Goal: Check status: Check status

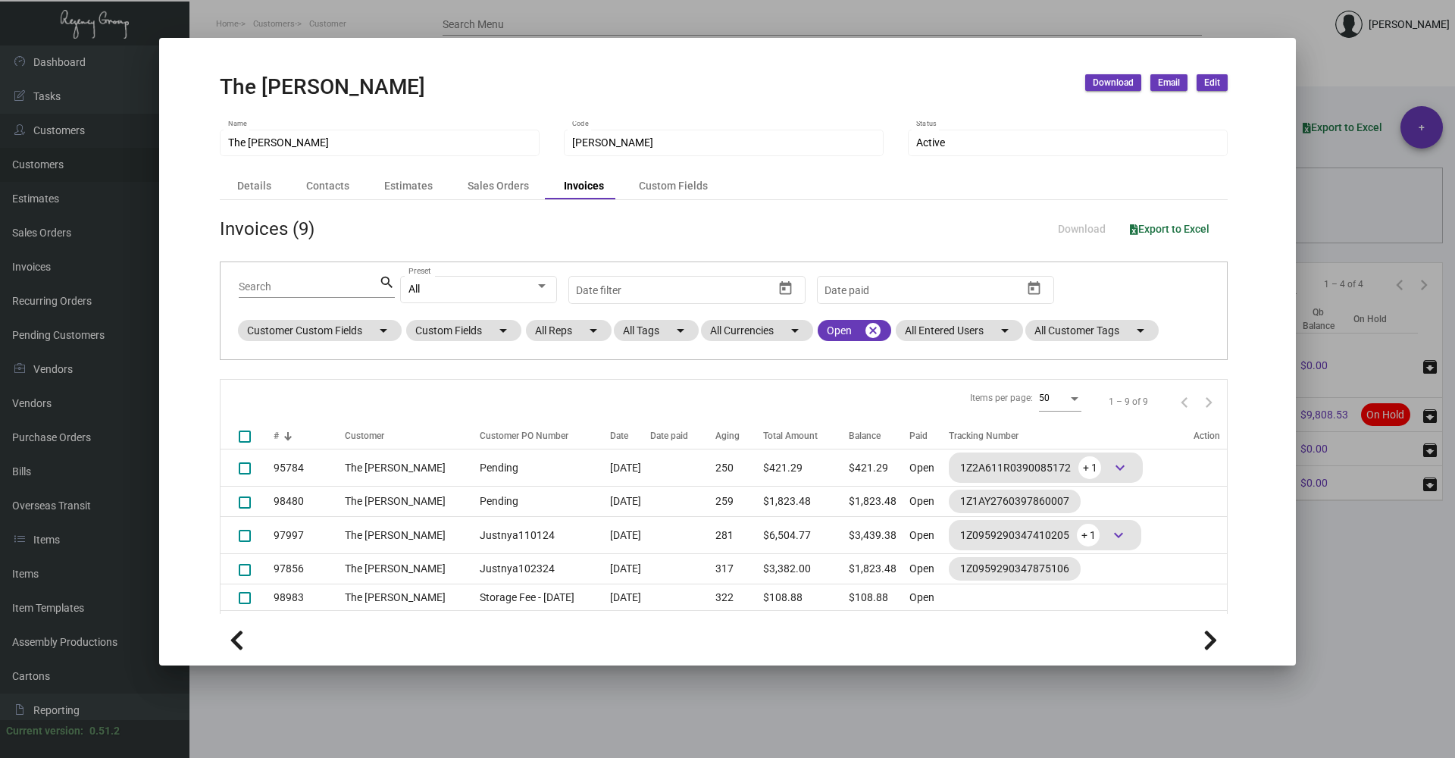
scroll to position [130, 0]
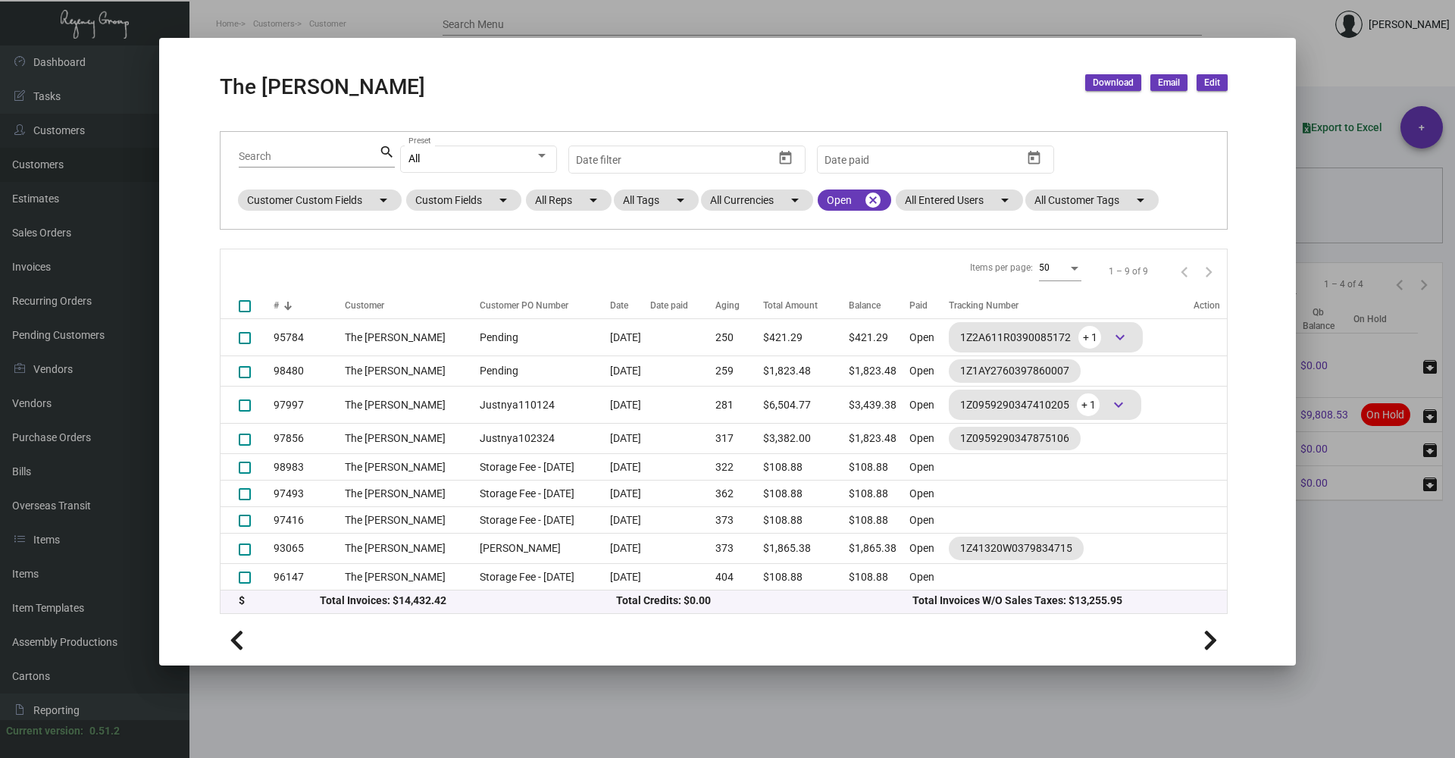
click at [793, 668] on div at bounding box center [727, 379] width 1455 height 758
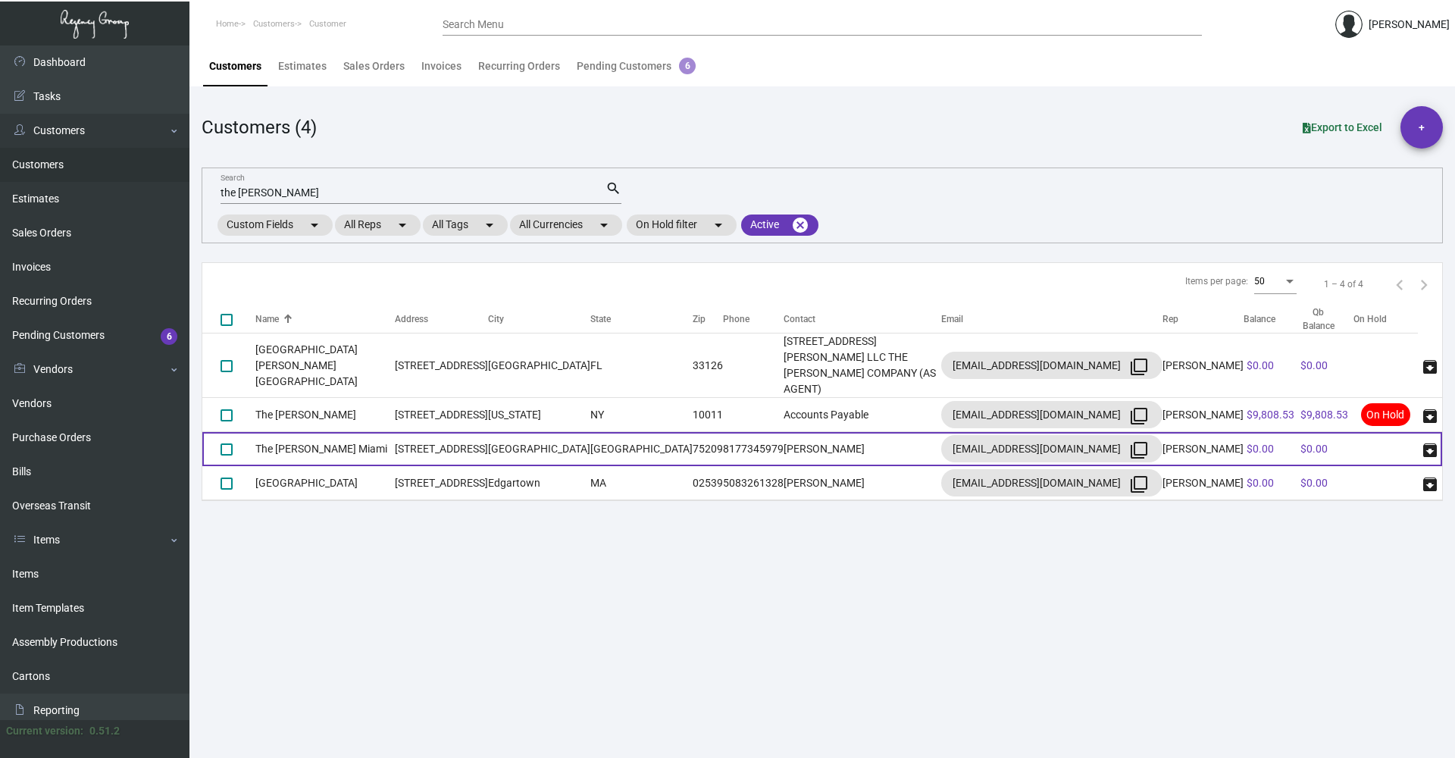
click at [377, 432] on td "The [PERSON_NAME] Miami" at bounding box center [324, 449] width 139 height 34
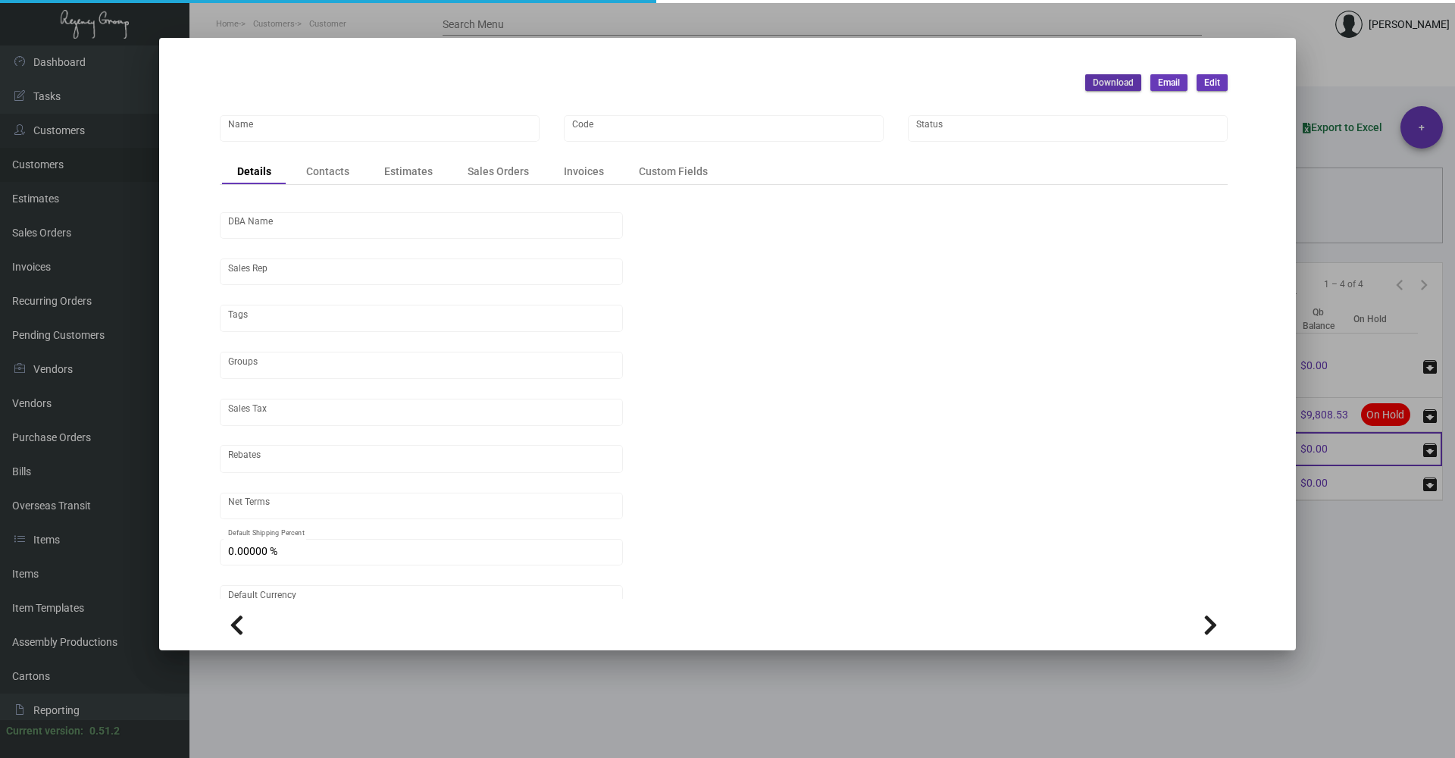
type input "The [PERSON_NAME] Miami"
type input "MREMI"
type input "[PERSON_NAME]"
type input "[GEOGRAPHIC_DATA]-[GEOGRAPHIC_DATA]"
type input "Pre"
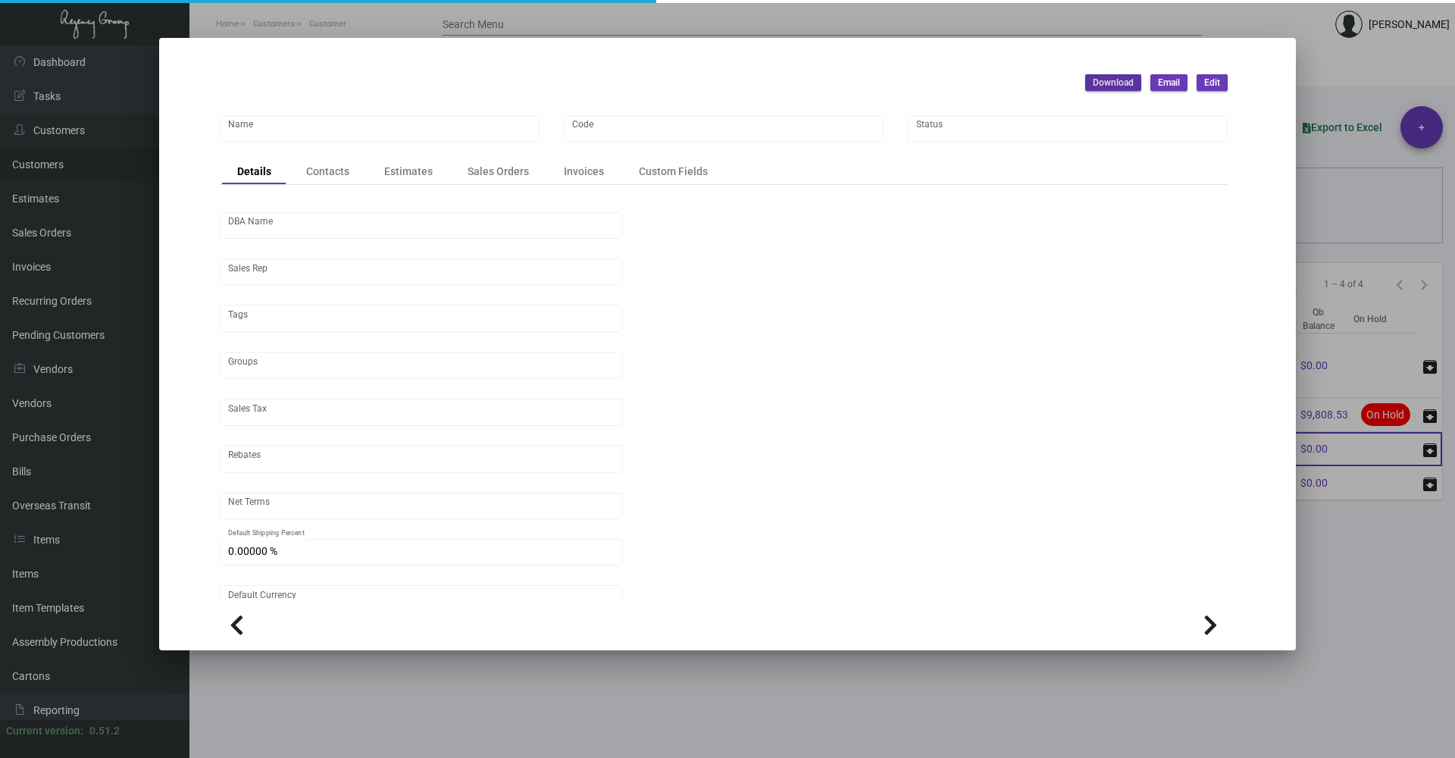
type input "United States Dollar $"
type input "$ 0.00"
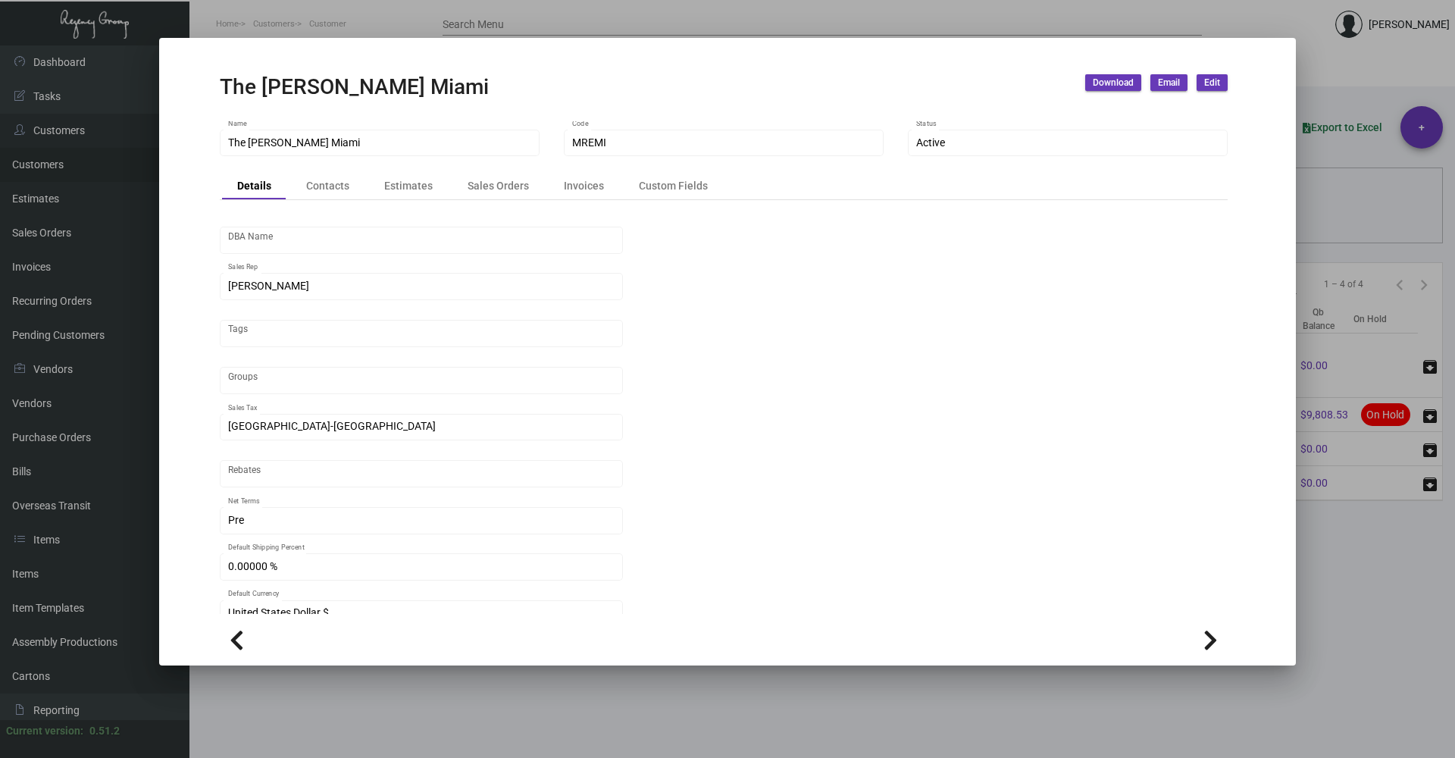
click at [240, 643] on icon at bounding box center [237, 640] width 14 height 23
type input "The [PERSON_NAME]"
type input "[PERSON_NAME]"
type input "[GEOGRAPHIC_DATA]-[GEOGRAPHIC_DATA]"
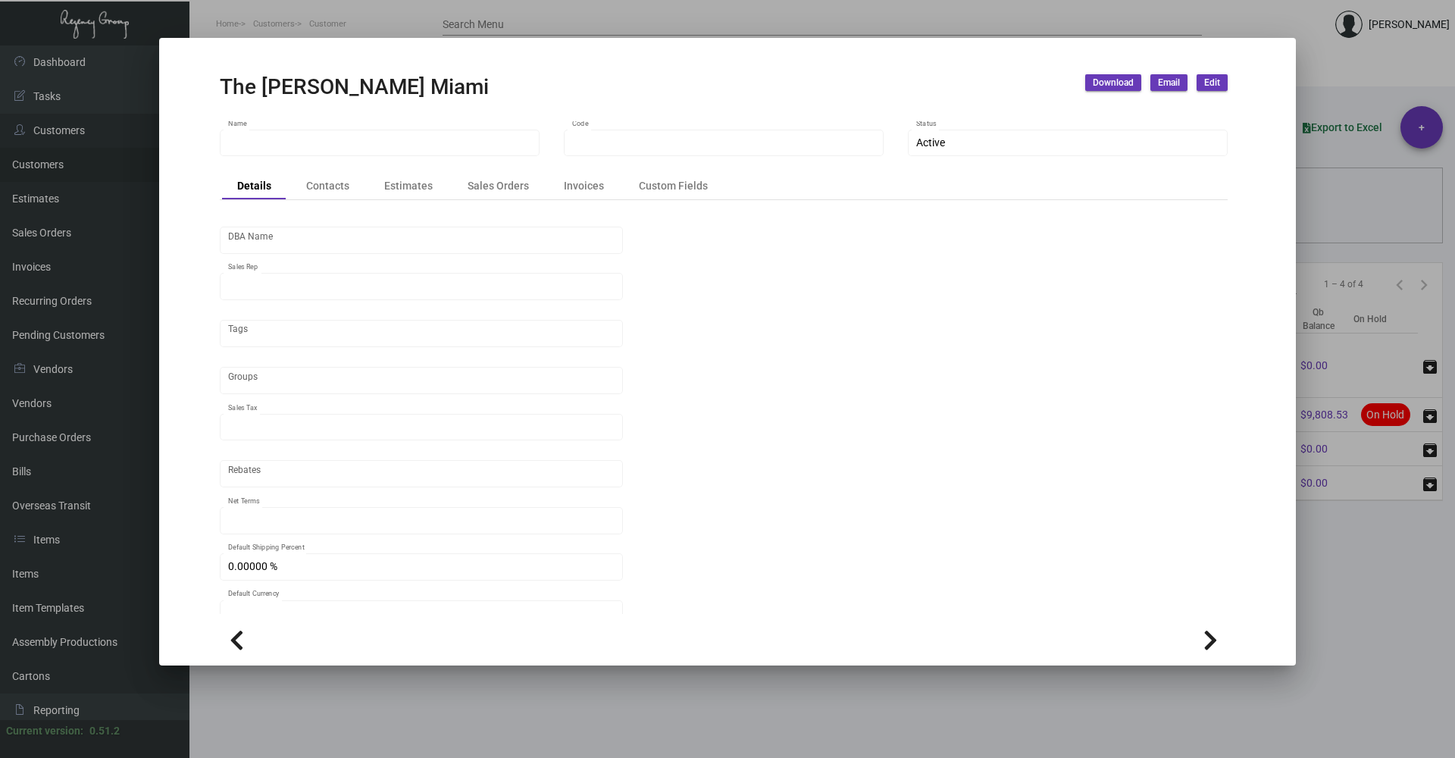
type input "Net 30"
type input "United States Dollar $"
checkbox input "true"
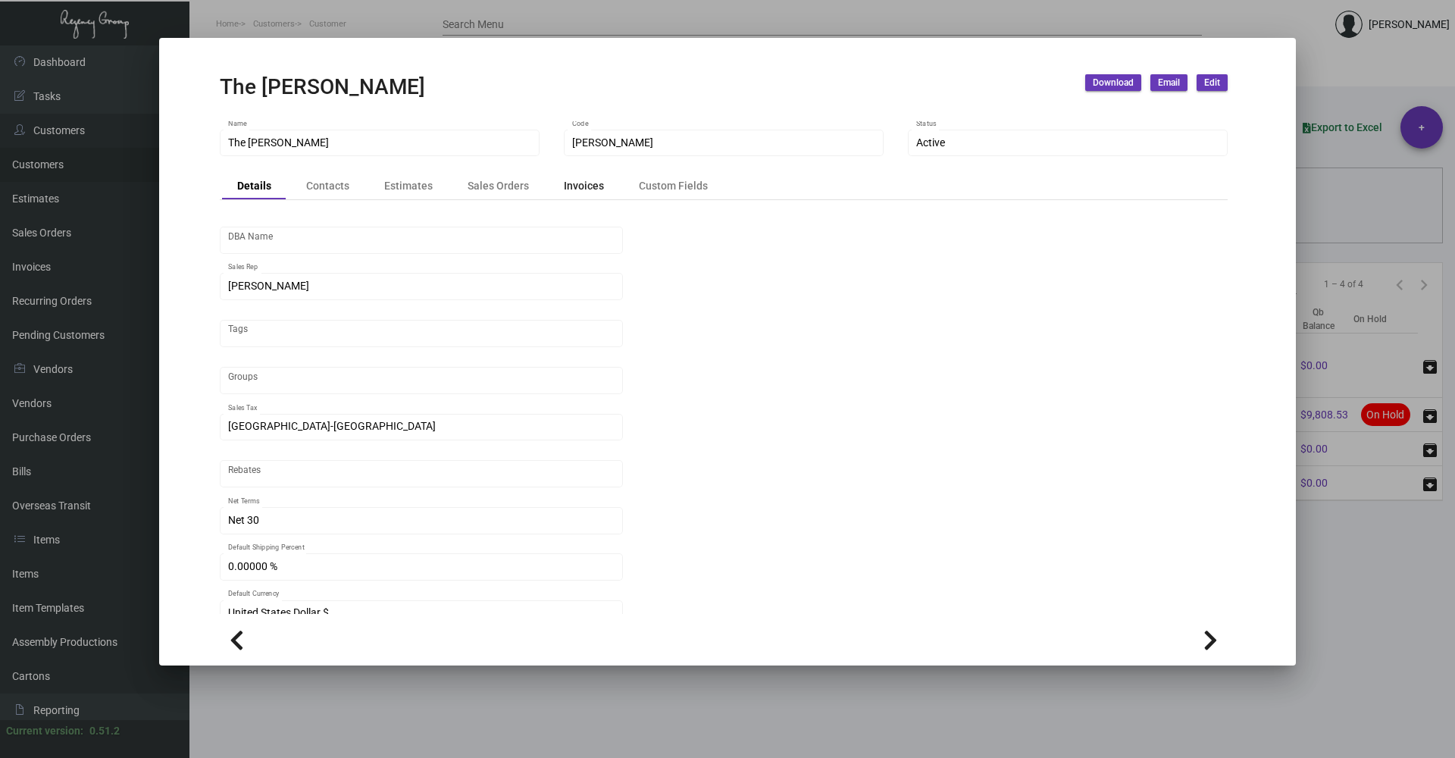
click at [589, 188] on div "Invoices" at bounding box center [584, 186] width 40 height 16
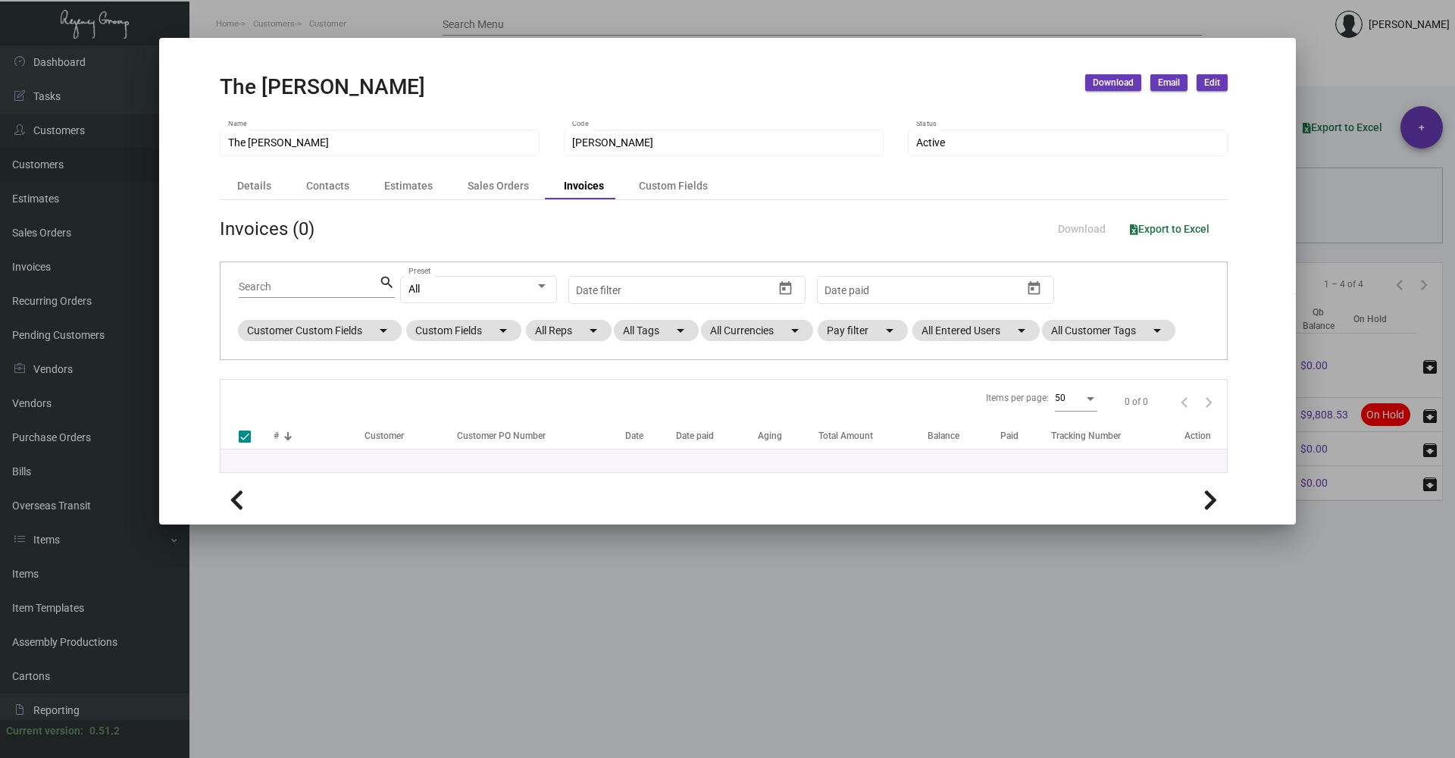
checkbox input "false"
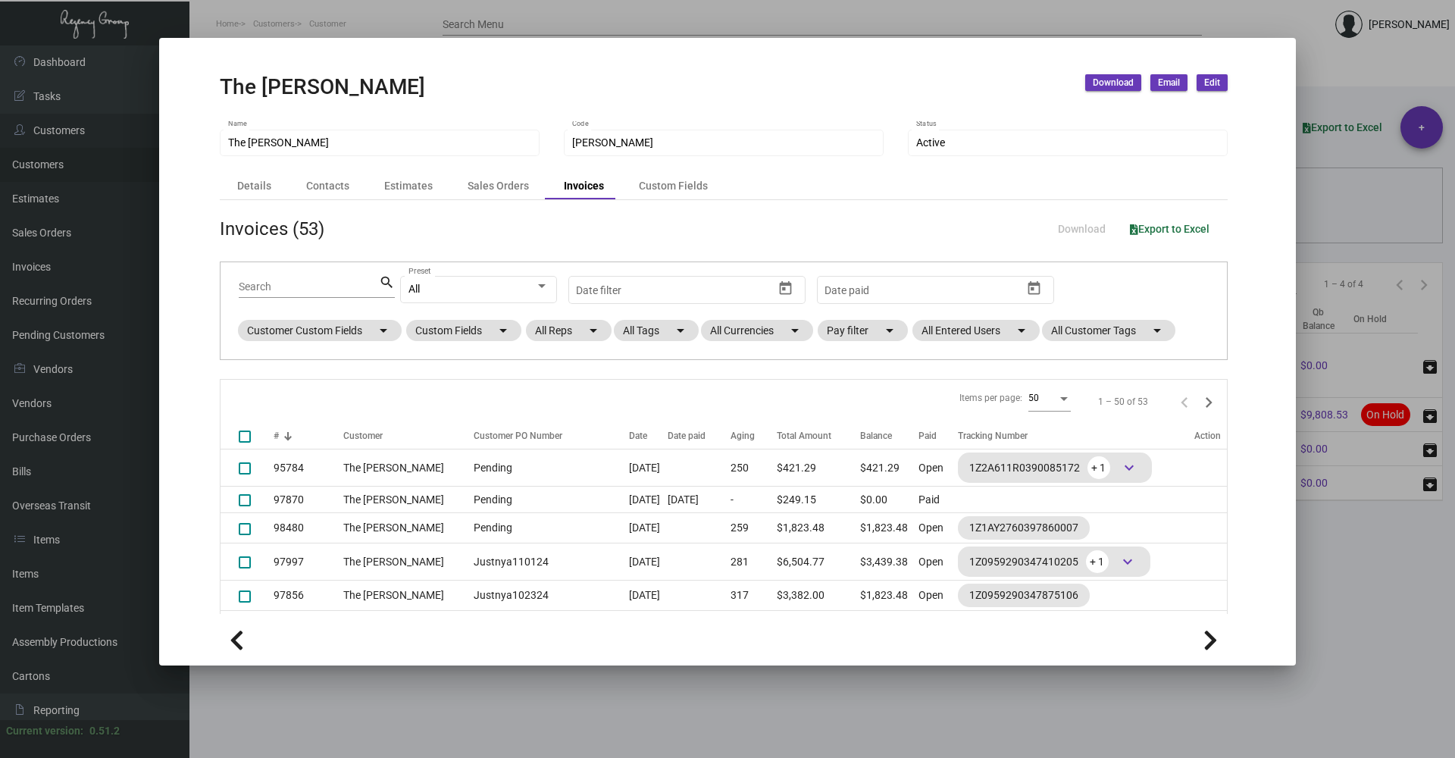
click at [323, 286] on input "Search" at bounding box center [309, 287] width 140 height 12
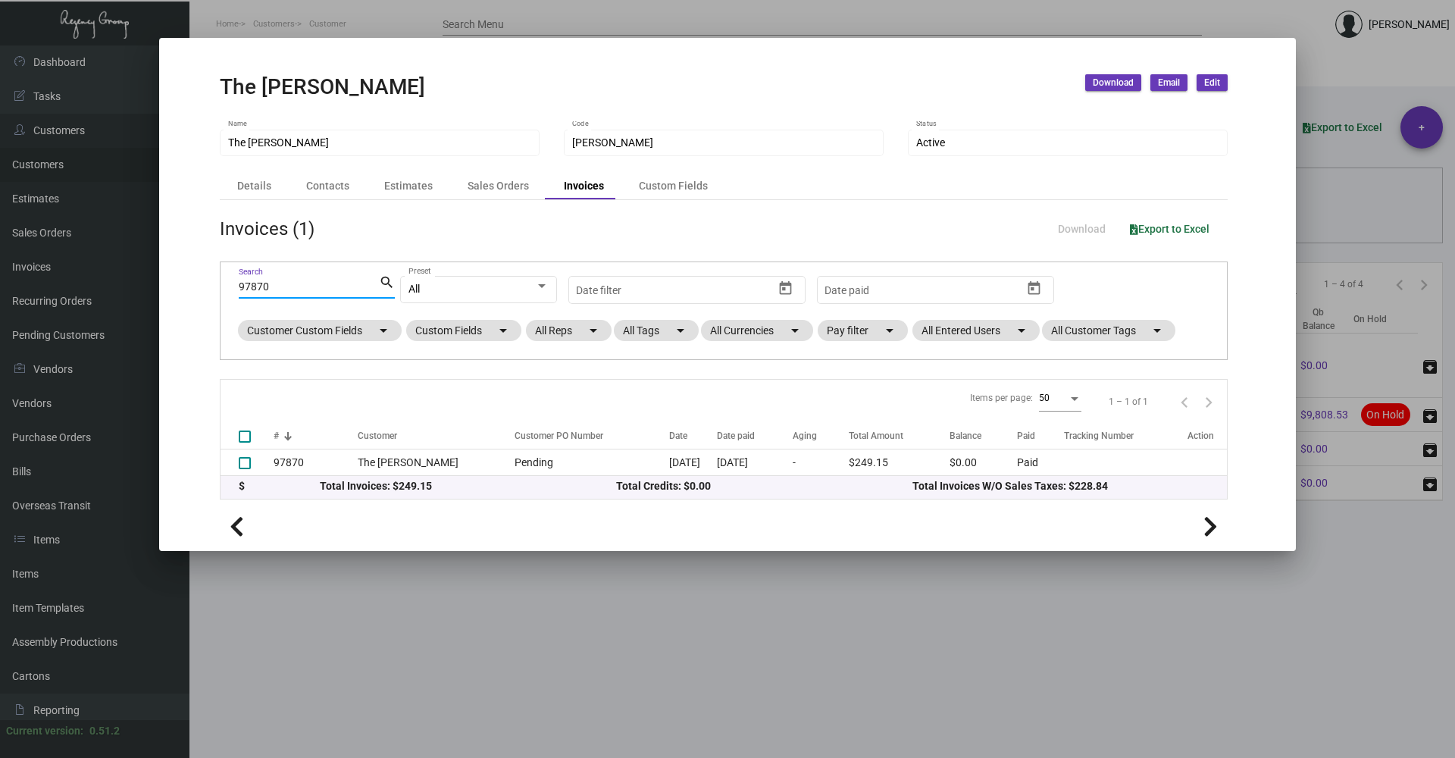
type input "97870"
